Goal: Navigation & Orientation: Find specific page/section

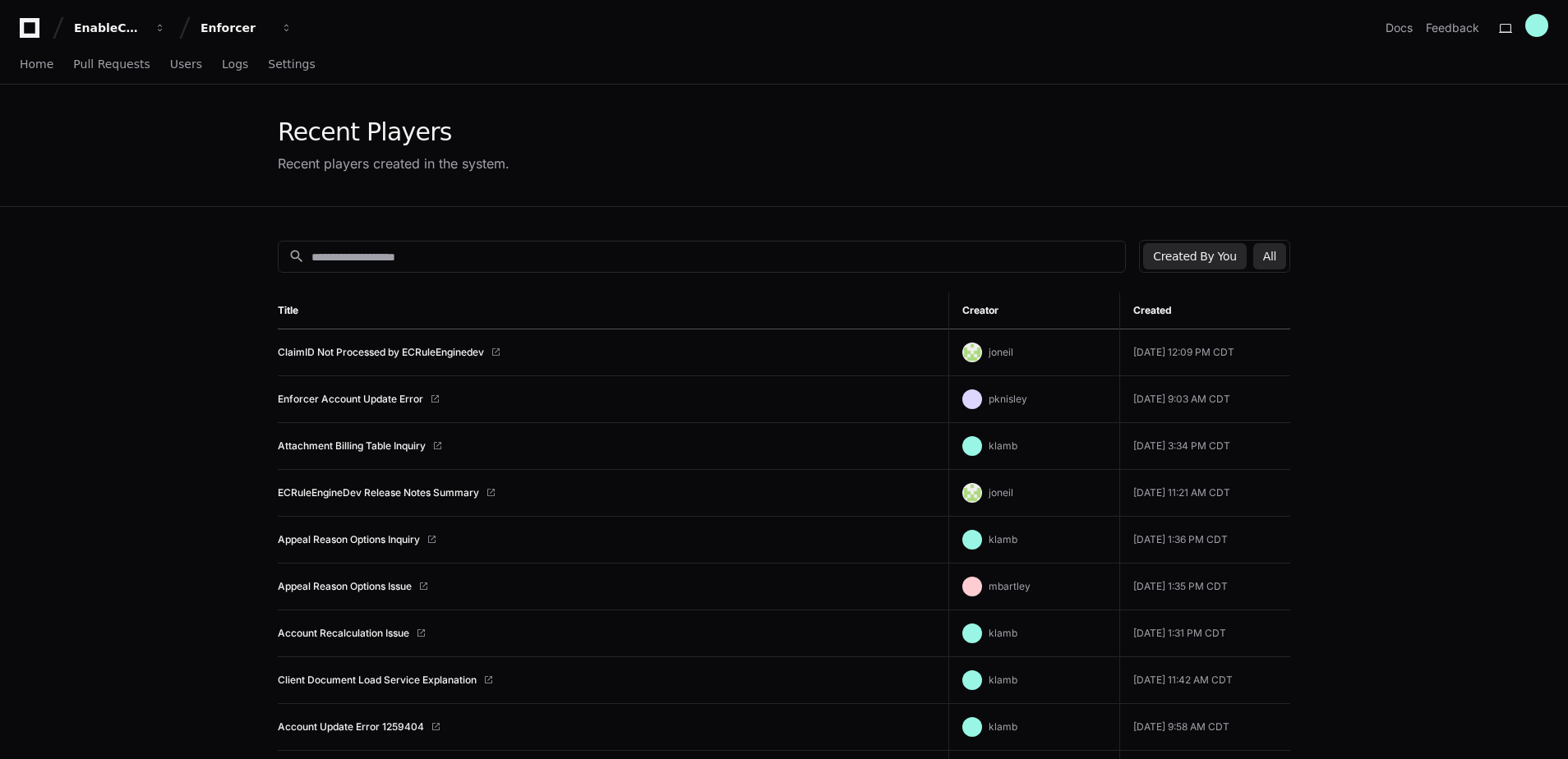
click at [1230, 256] on button "Created By You" at bounding box center [1193, 256] width 102 height 26
click at [1283, 253] on button "All" at bounding box center [1269, 256] width 33 height 26
click at [1221, 265] on button "Created By You" at bounding box center [1193, 256] width 102 height 26
click at [29, 74] on link "Home" at bounding box center [37, 65] width 34 height 38
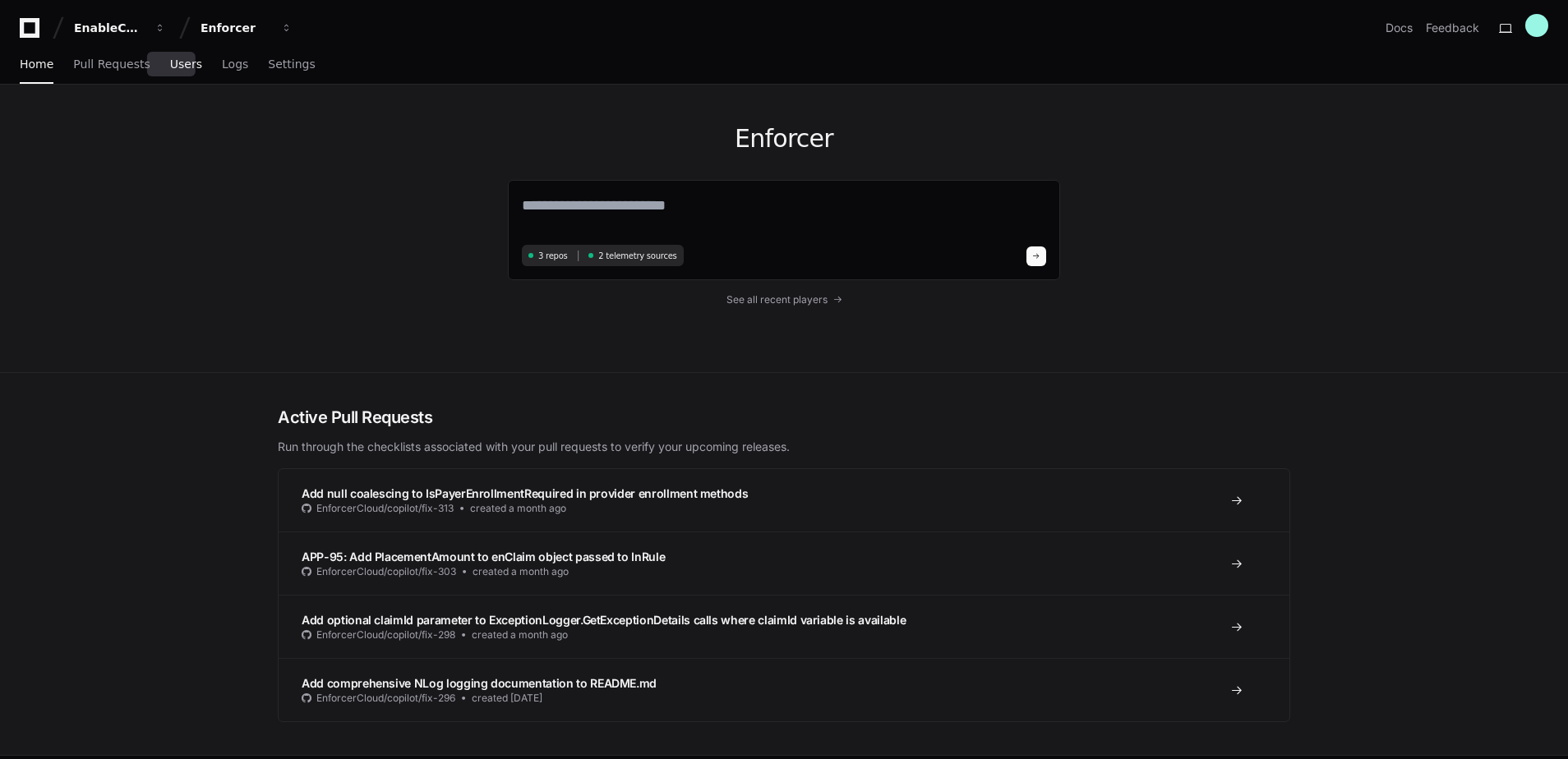
click at [170, 63] on span "Users" at bounding box center [186, 65] width 32 height 10
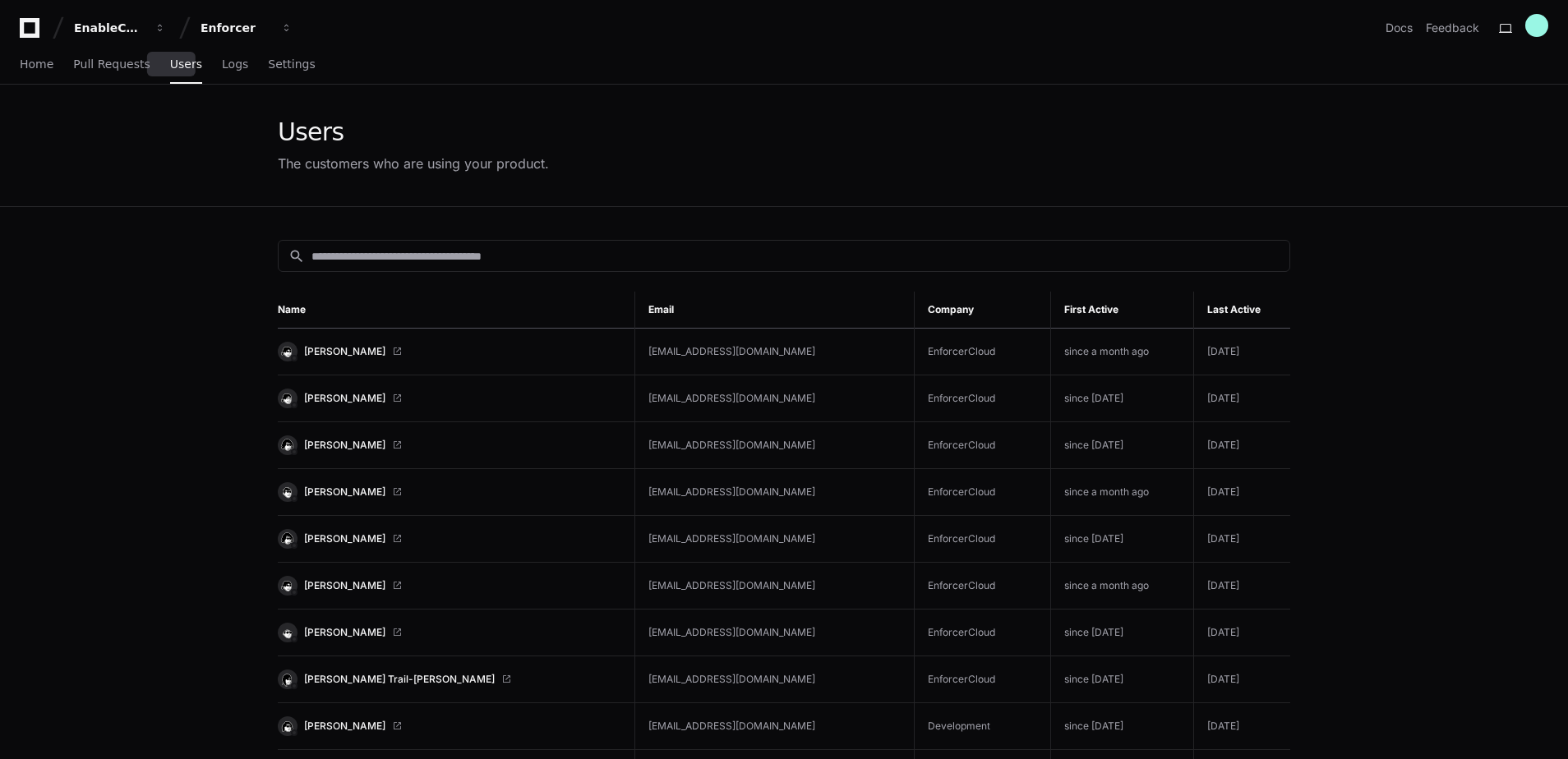
click at [1209, 303] on th "Last Active" at bounding box center [1242, 310] width 97 height 37
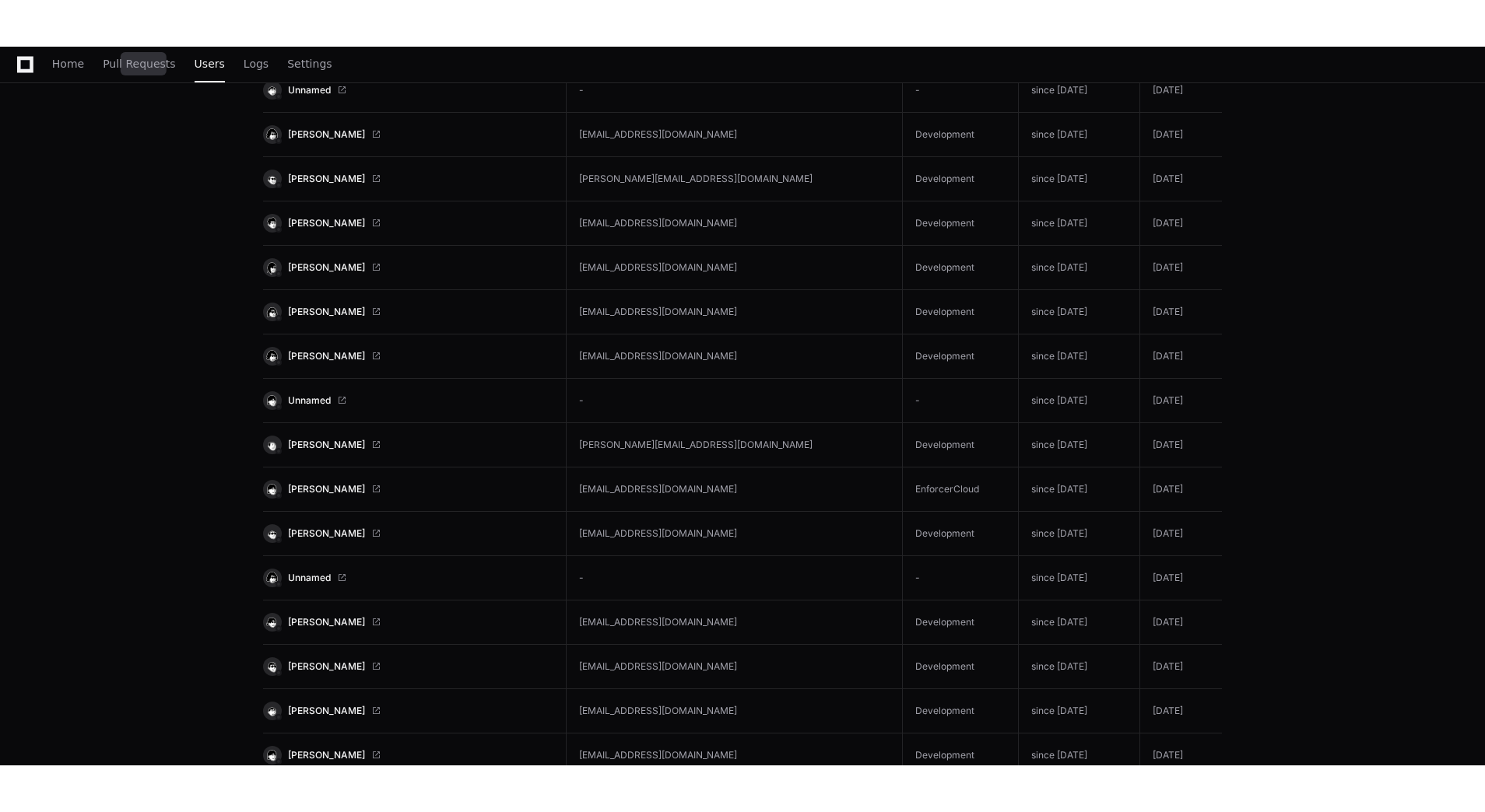
scroll to position [1960, 0]
